Goal: Task Accomplishment & Management: Use online tool/utility

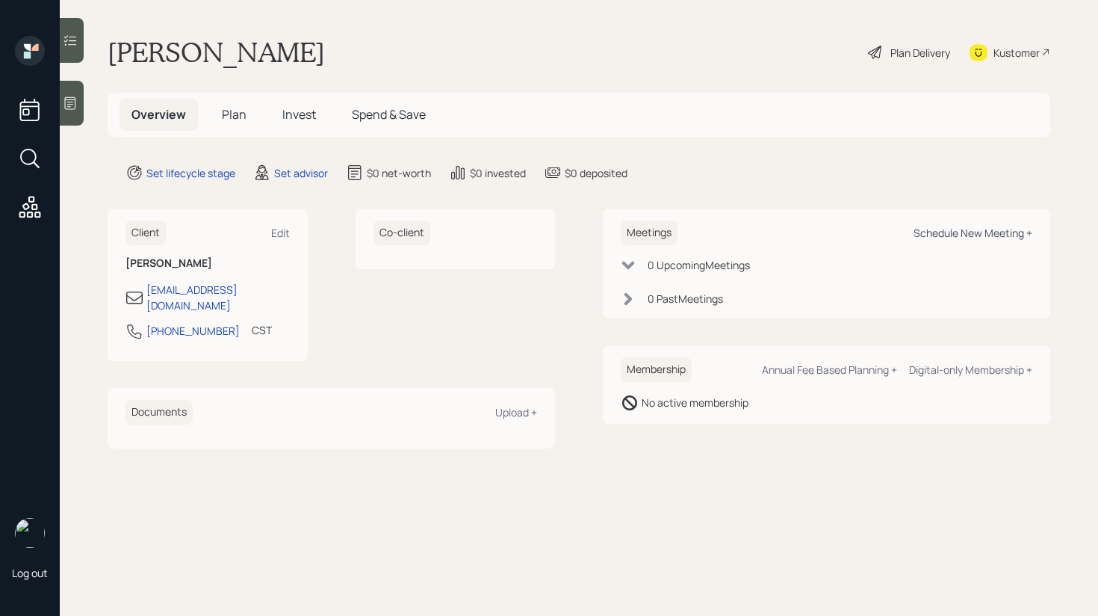
click at [999, 236] on div "Schedule New Meeting +" at bounding box center [973, 233] width 119 height 14
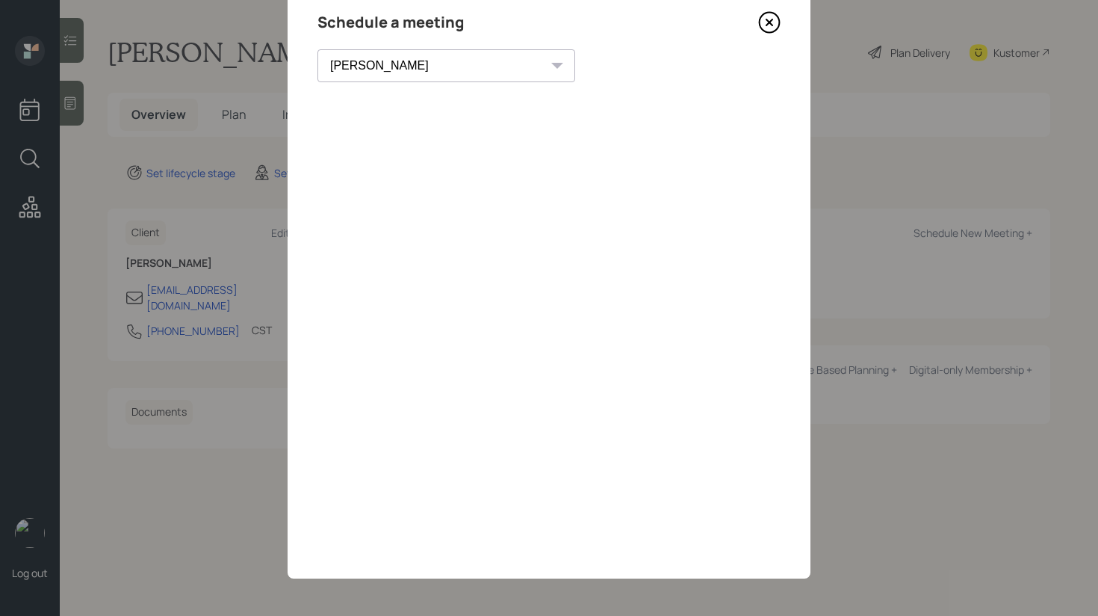
scroll to position [57, 0]
click at [400, 75] on select "[PERSON_NAME] [PERSON_NAME] [PERSON_NAME] [PERSON_NAME] [PERSON_NAME] [PERSON_N…" at bounding box center [447, 65] width 258 height 33
click at [318, 49] on select "[PERSON_NAME] [PERSON_NAME] [PERSON_NAME] [PERSON_NAME] [PERSON_NAME] [PERSON_N…" at bounding box center [447, 65] width 258 height 33
click at [400, 72] on select "[PERSON_NAME] [PERSON_NAME] [PERSON_NAME] [PERSON_NAME] [PERSON_NAME] [PERSON_N…" at bounding box center [447, 65] width 258 height 33
click at [318, 49] on select "[PERSON_NAME] [PERSON_NAME] [PERSON_NAME] [PERSON_NAME] [PERSON_NAME] [PERSON_N…" at bounding box center [447, 65] width 258 height 33
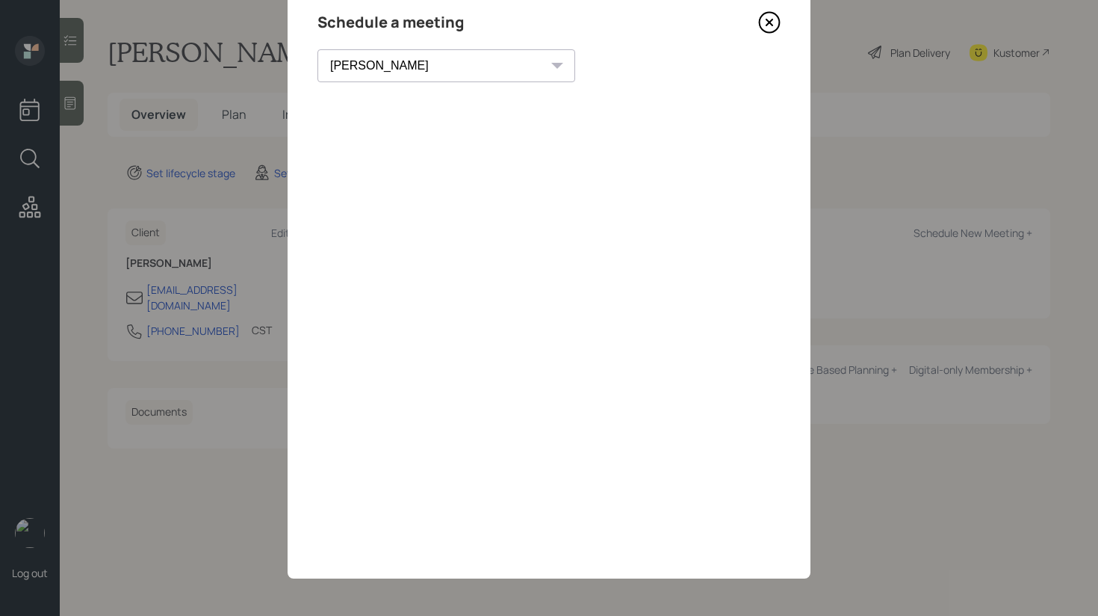
click at [390, 61] on select "[PERSON_NAME] [PERSON_NAME] [PERSON_NAME] [PERSON_NAME] [PERSON_NAME] [PERSON_N…" at bounding box center [447, 65] width 258 height 33
click at [318, 49] on select "[PERSON_NAME] [PERSON_NAME] [PERSON_NAME] [PERSON_NAME] [PERSON_NAME] [PERSON_N…" at bounding box center [447, 65] width 258 height 33
click at [410, 69] on select "[PERSON_NAME] [PERSON_NAME] [PERSON_NAME] [PERSON_NAME] [PERSON_NAME] [PERSON_N…" at bounding box center [447, 65] width 258 height 33
select select "bffa7908-1b2a-4c79-9bb6-f0ec9aed22d3"
click at [318, 49] on select "[PERSON_NAME] [PERSON_NAME] [PERSON_NAME] [PERSON_NAME] [PERSON_NAME] [PERSON_N…" at bounding box center [447, 65] width 258 height 33
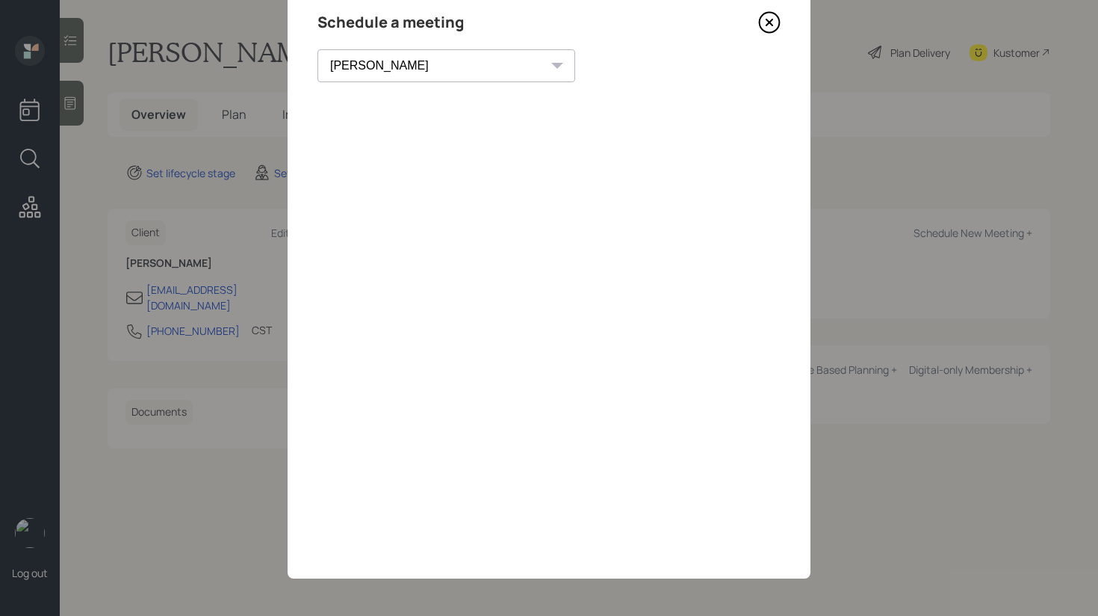
click at [770, 19] on icon at bounding box center [769, 22] width 22 height 22
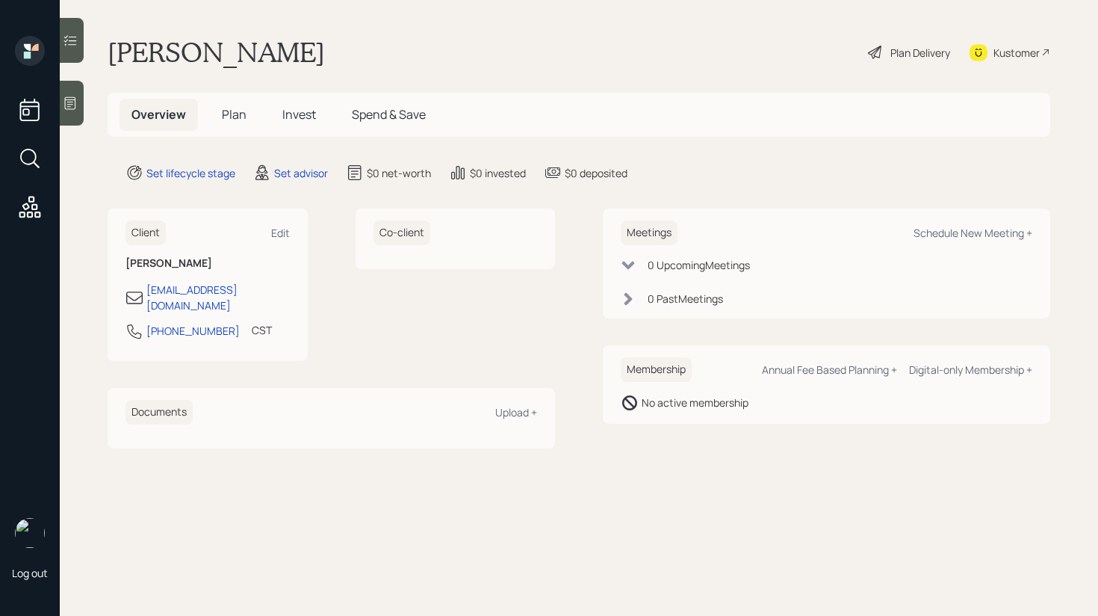
click at [997, 56] on div "Kustomer" at bounding box center [1017, 53] width 46 height 16
click at [601, 169] on div "$0 deposited" at bounding box center [596, 173] width 63 height 16
click at [651, 166] on div "Set lifecycle stage Set advisor $0 net-worth $0 invested $0 deposited" at bounding box center [588, 173] width 925 height 18
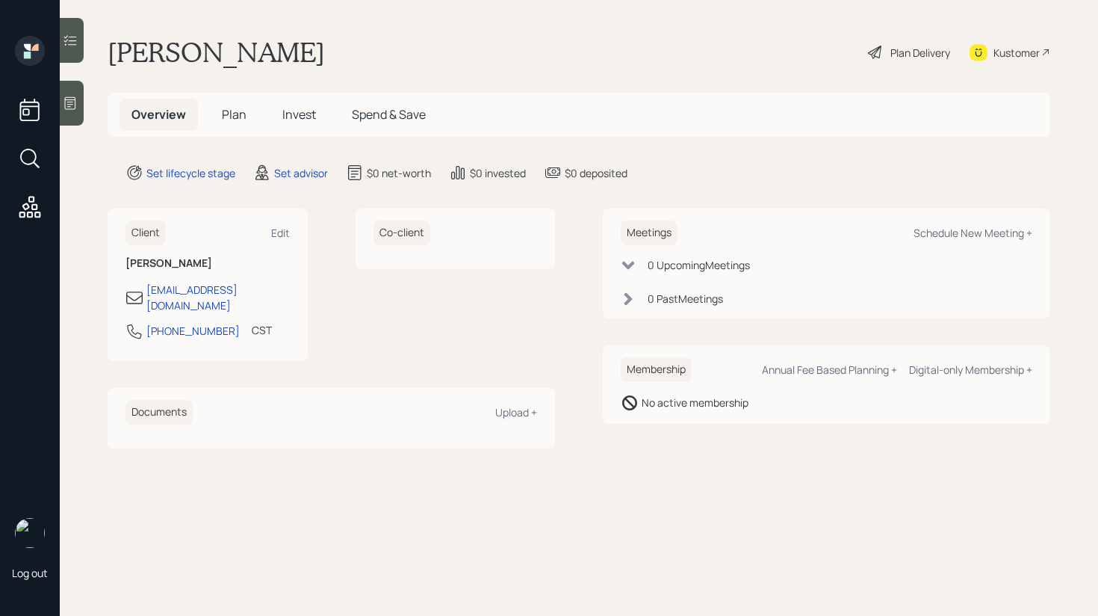
click at [1010, 51] on div "Kustomer" at bounding box center [1017, 53] width 46 height 16
click at [373, 70] on main "[PERSON_NAME] Plan Delivery Kustomer Overview Plan Invest Spend & Save Set life…" at bounding box center [579, 308] width 1039 height 616
click at [432, 69] on main "[PERSON_NAME] Plan Delivery Kustomer Overview Plan Invest Spend & Save Set life…" at bounding box center [579, 308] width 1039 height 616
click at [1024, 52] on div "Kustomer" at bounding box center [1017, 53] width 46 height 16
